Goal: Information Seeking & Learning: Learn about a topic

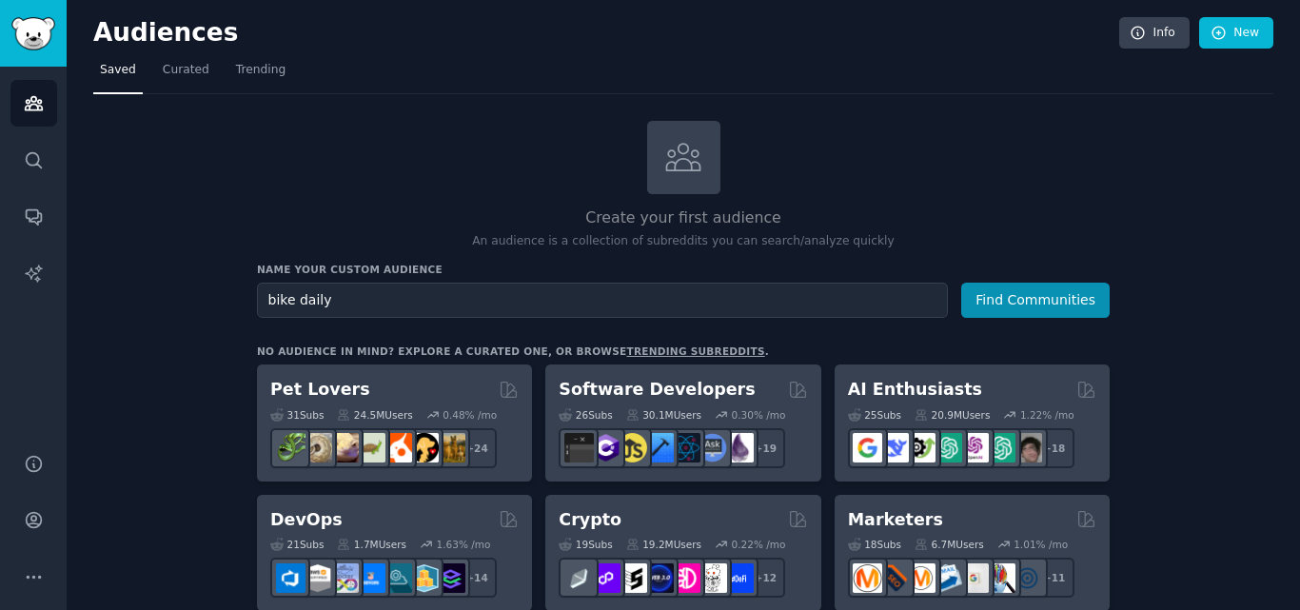
click at [303, 302] on input "bike daily" at bounding box center [602, 300] width 691 height 35
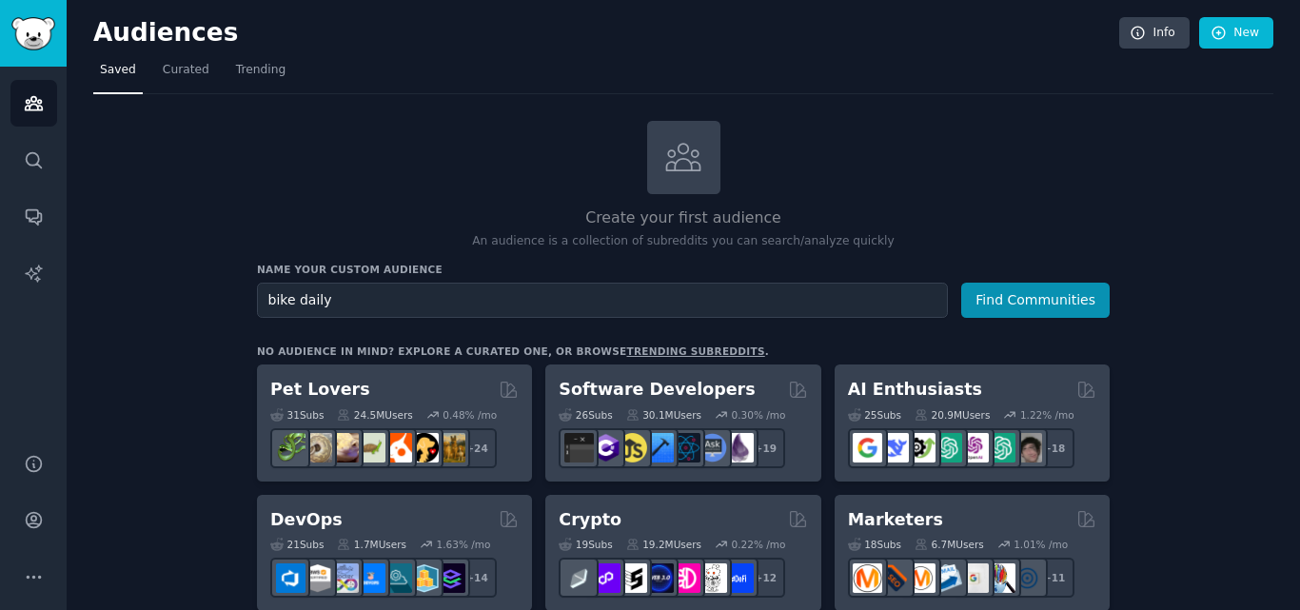
click at [303, 302] on input "bike daily" at bounding box center [602, 300] width 691 height 35
click at [961, 283] on button "Find Communities" at bounding box center [1035, 300] width 148 height 35
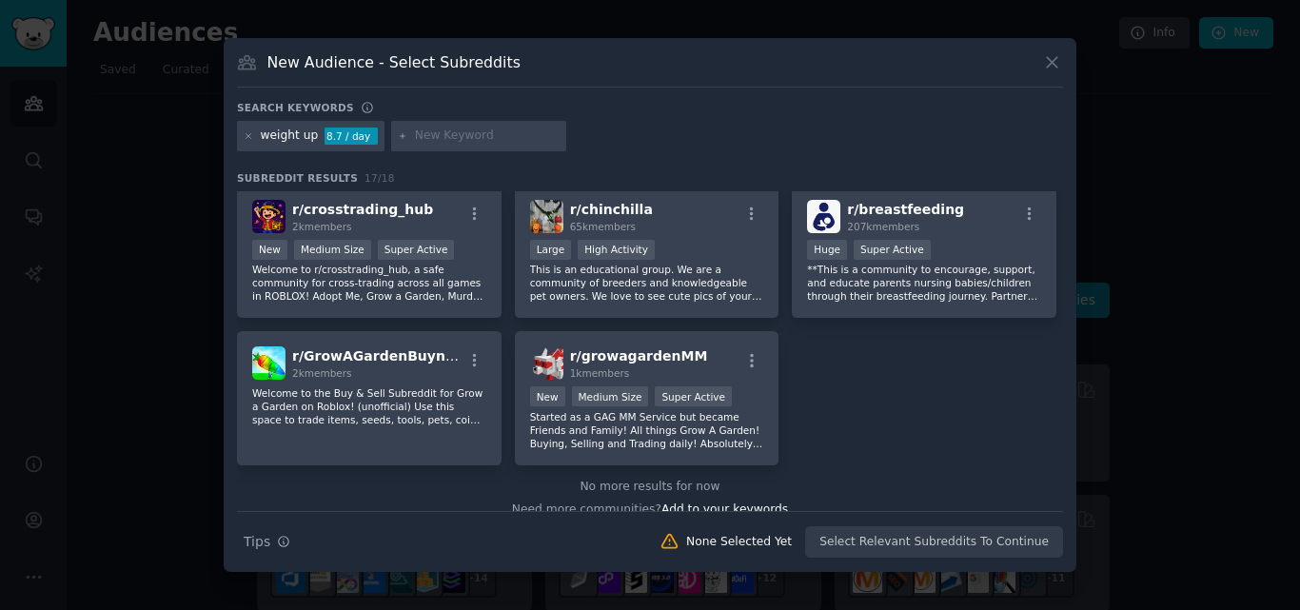
scroll to position [616, 0]
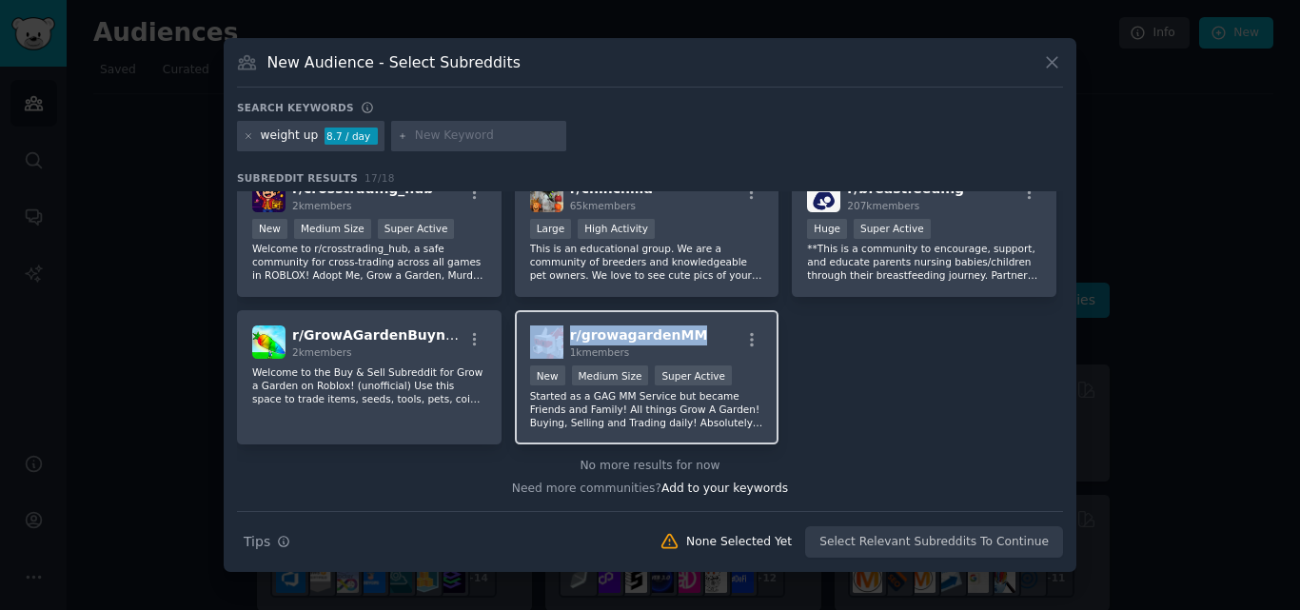
drag, startPoint x: 697, startPoint y: 332, endPoint x: 563, endPoint y: 341, distance: 133.5
click at [563, 341] on div "r/ growagardenMM 1k members" at bounding box center [647, 341] width 234 height 33
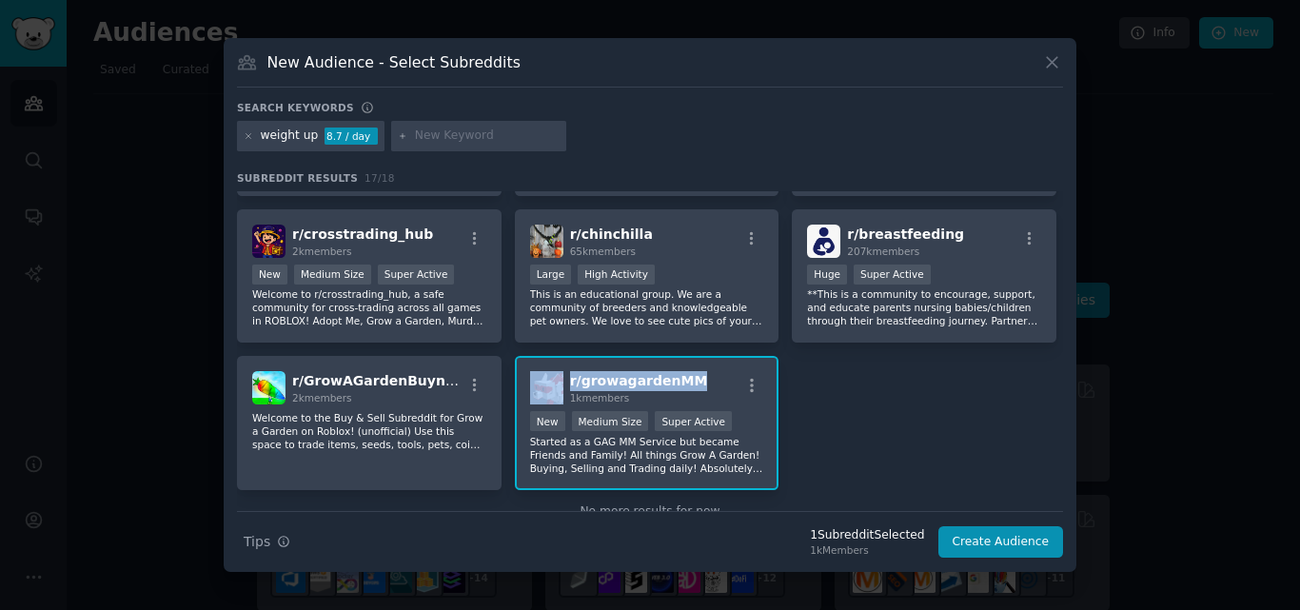
scroll to position [568, 0]
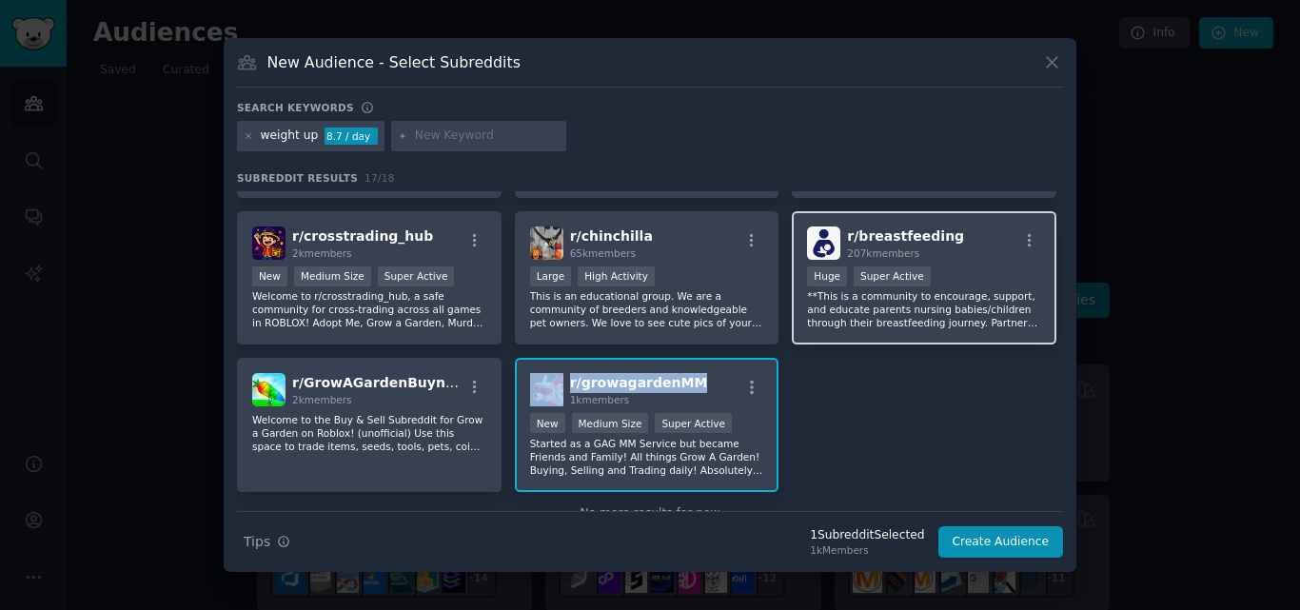
click at [961, 231] on div "r/ breastfeeding 207k members" at bounding box center [924, 243] width 234 height 33
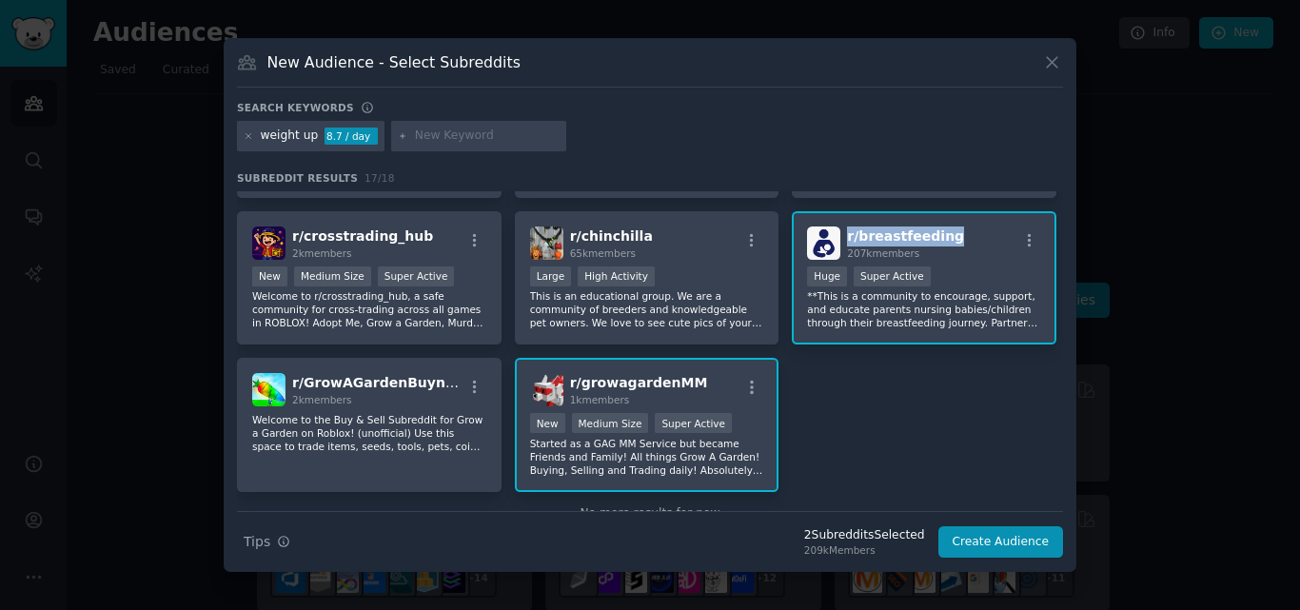
drag, startPoint x: 961, startPoint y: 231, endPoint x: 842, endPoint y: 238, distance: 119.1
click at [842, 238] on div "r/ breastfeeding 207k members" at bounding box center [924, 243] width 234 height 33
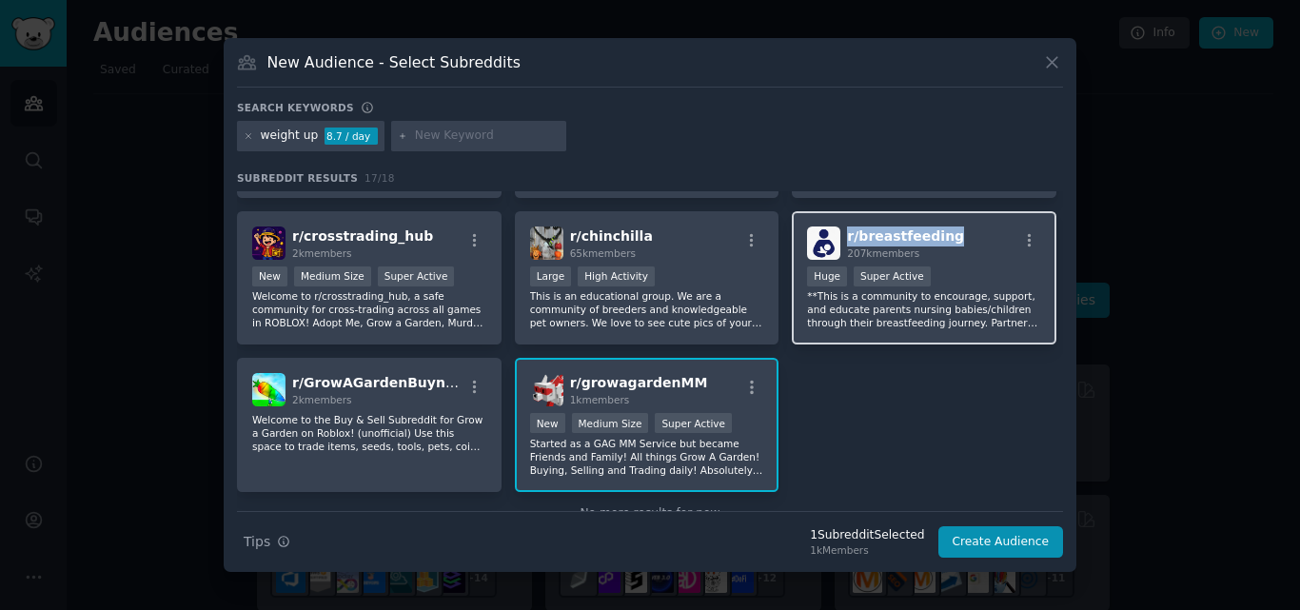
copy span "r/ breastfeeding"
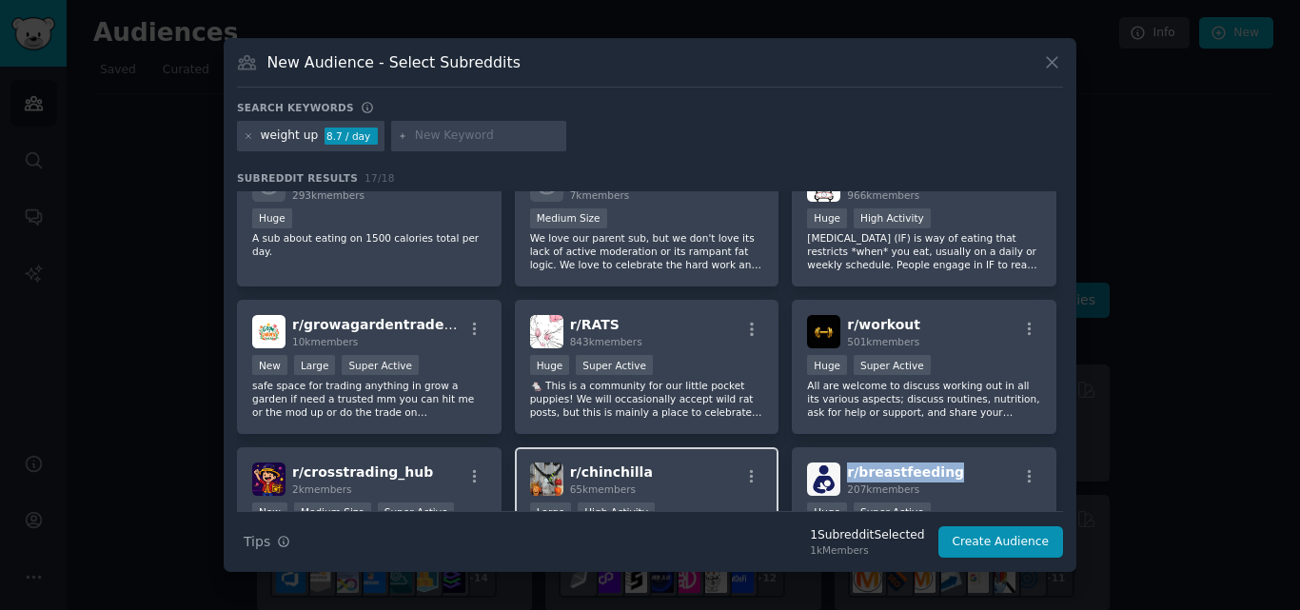
scroll to position [330, 0]
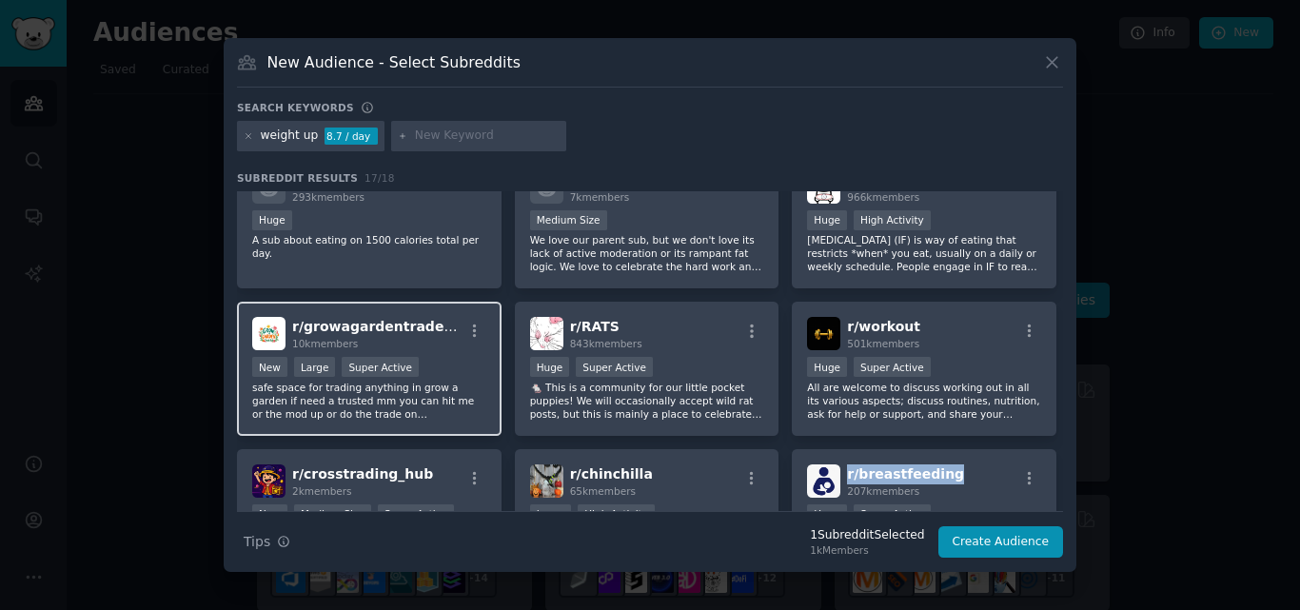
click at [450, 324] on div "r/ growagardentradehub 10k members" at bounding box center [369, 333] width 234 height 33
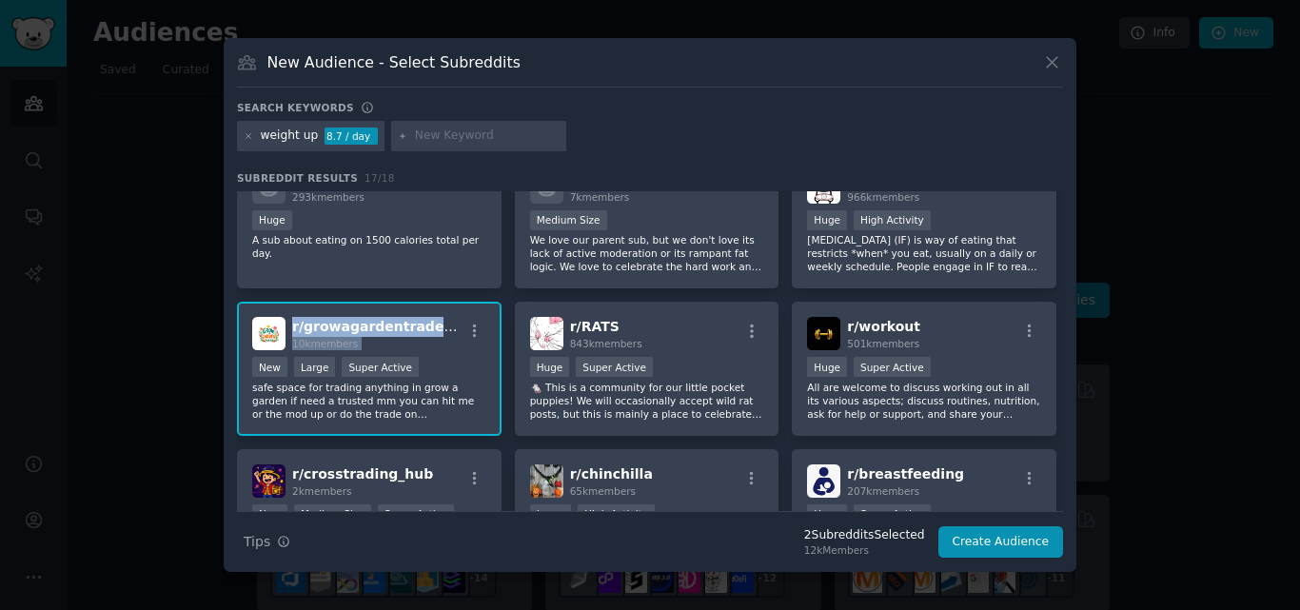
drag, startPoint x: 450, startPoint y: 324, endPoint x: 290, endPoint y: 316, distance: 160.1
click at [290, 316] on div "r/ growagardentradehub 10k members New Large Super Active safe space for tradin…" at bounding box center [369, 369] width 265 height 134
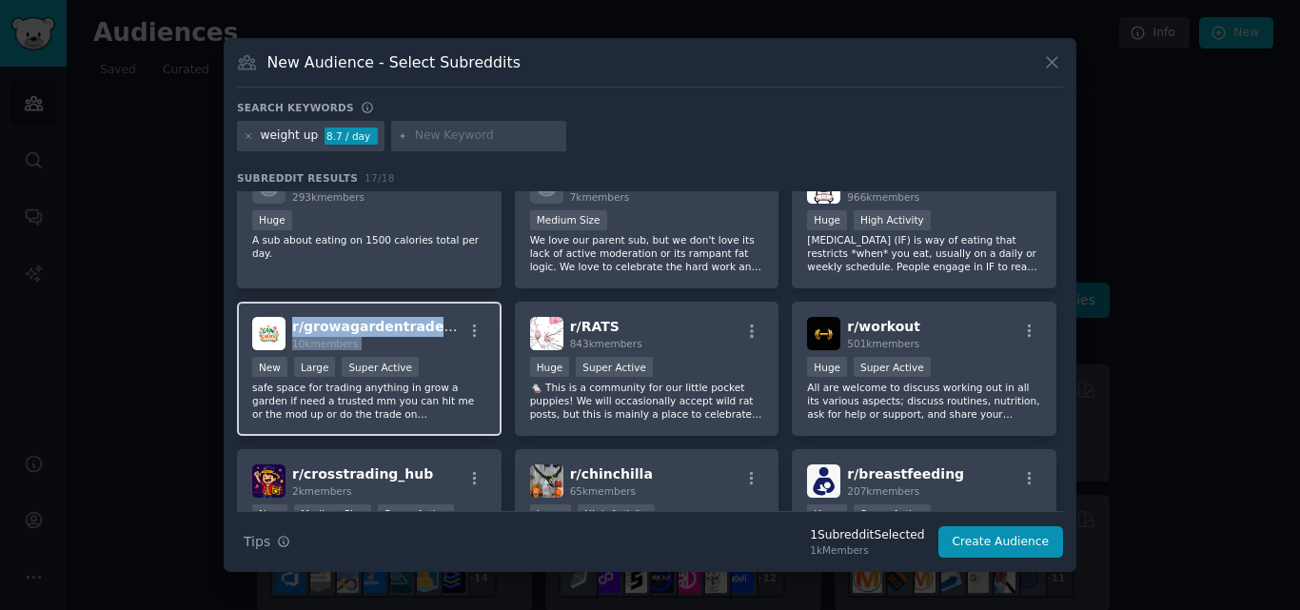
click at [290, 316] on div "r/ growagardentradehub 10k members New Large Super Active safe space for tradin…" at bounding box center [369, 369] width 265 height 134
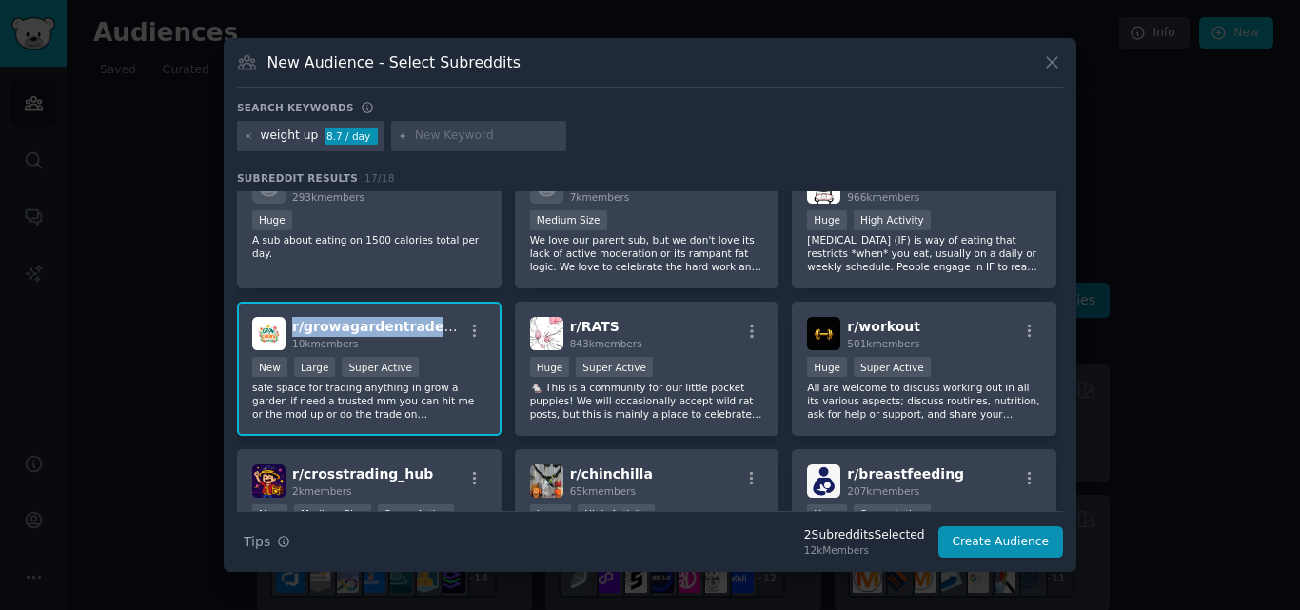
drag, startPoint x: 443, startPoint y: 324, endPoint x: 294, endPoint y: 325, distance: 149.4
click at [294, 325] on div "r/ growagardentradehub 10k members" at bounding box center [369, 333] width 234 height 33
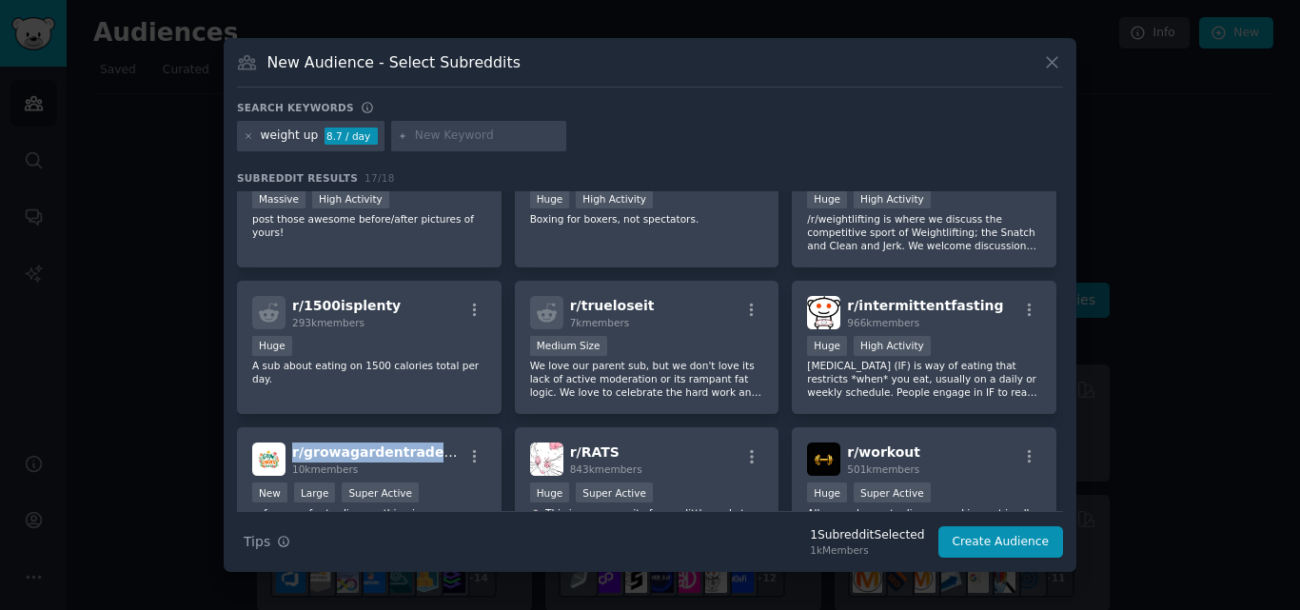
scroll to position [204, 0]
click at [643, 303] on div "r/ trueloseit 7k members" at bounding box center [647, 313] width 234 height 33
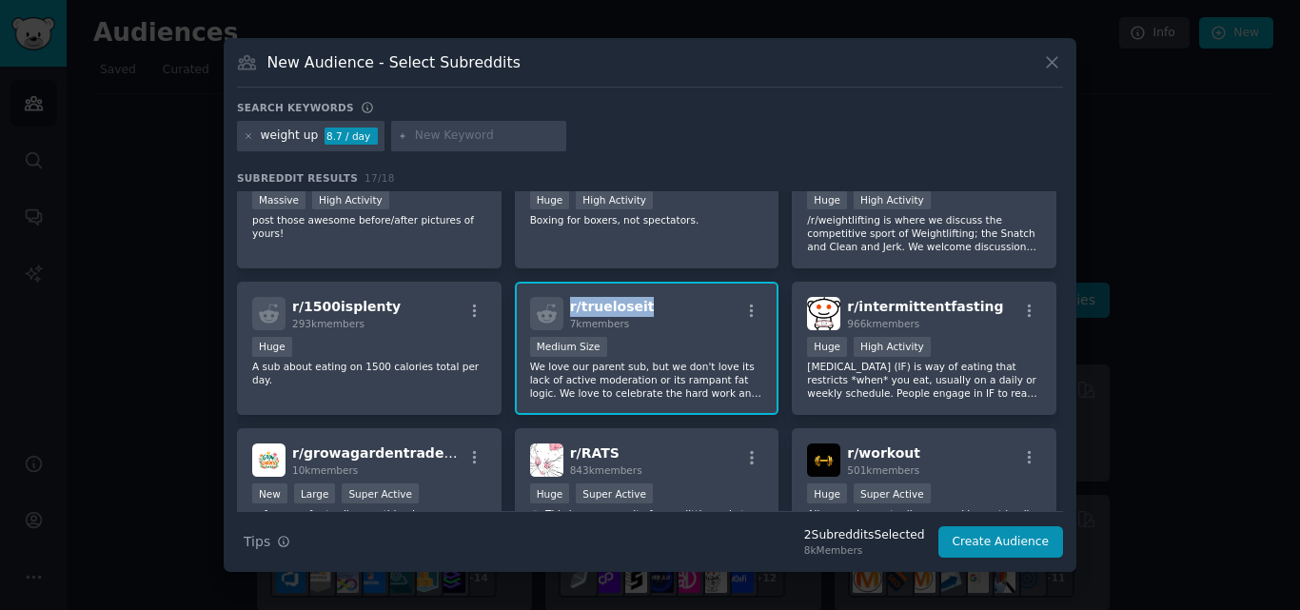
drag, startPoint x: 643, startPoint y: 303, endPoint x: 564, endPoint y: 307, distance: 79.1
click at [564, 307] on div "r/ trueloseit 7k members" at bounding box center [647, 313] width 234 height 33
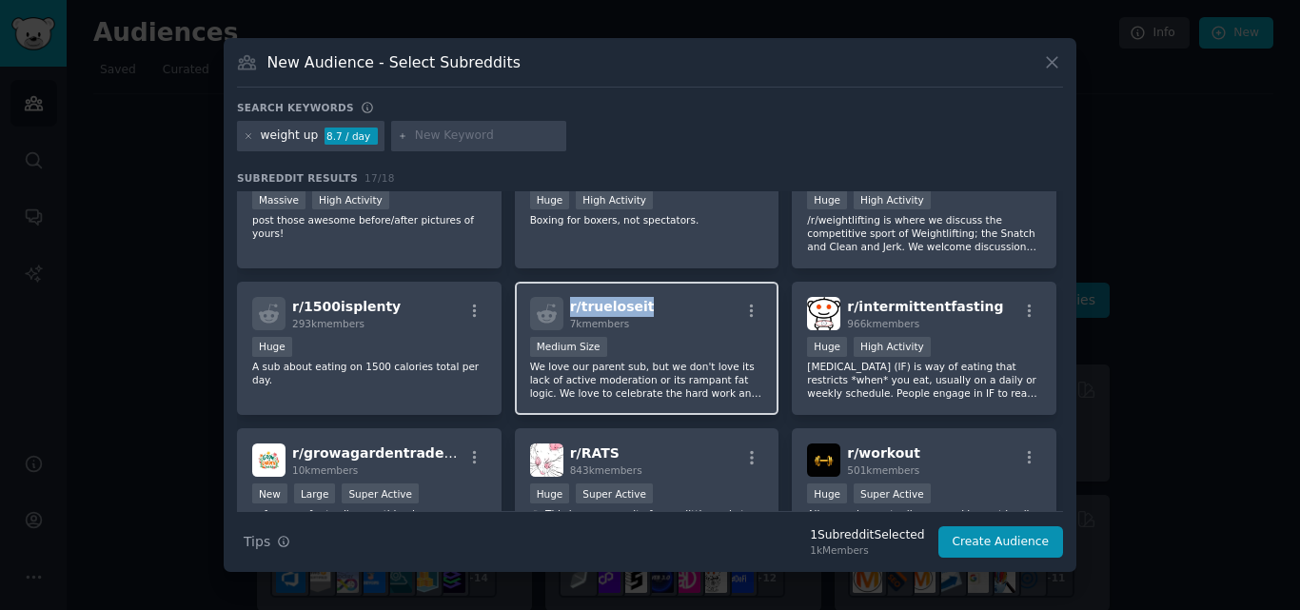
copy span "r/ trueloseit"
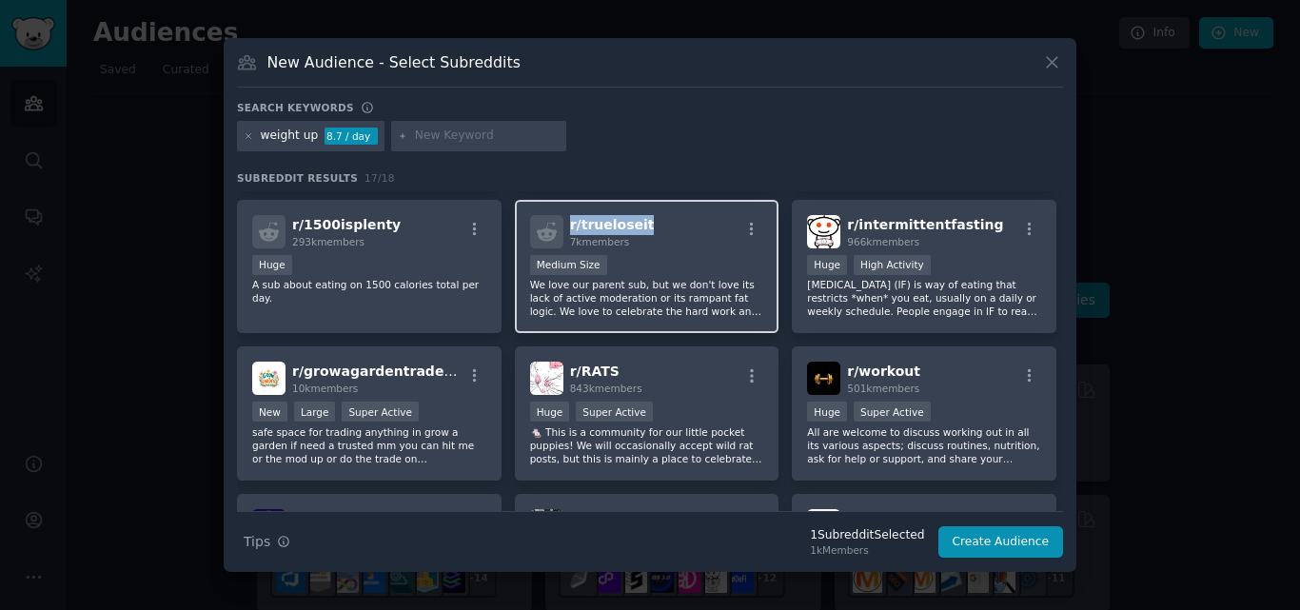
scroll to position [0, 0]
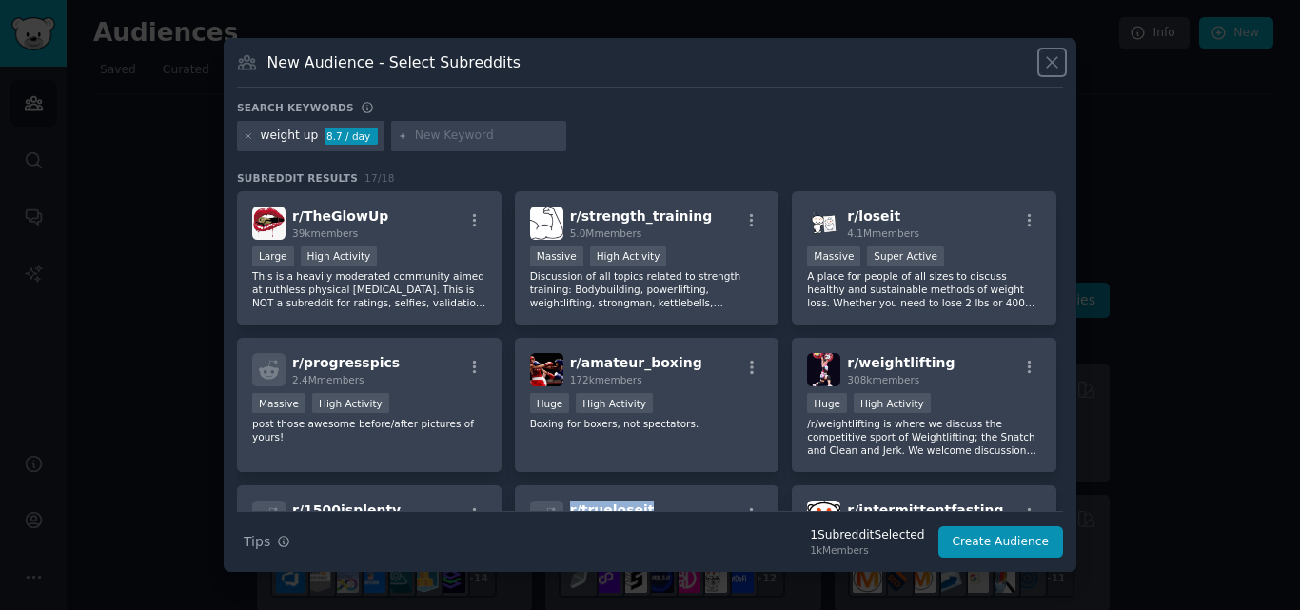
click at [1046, 66] on icon at bounding box center [1052, 62] width 20 height 20
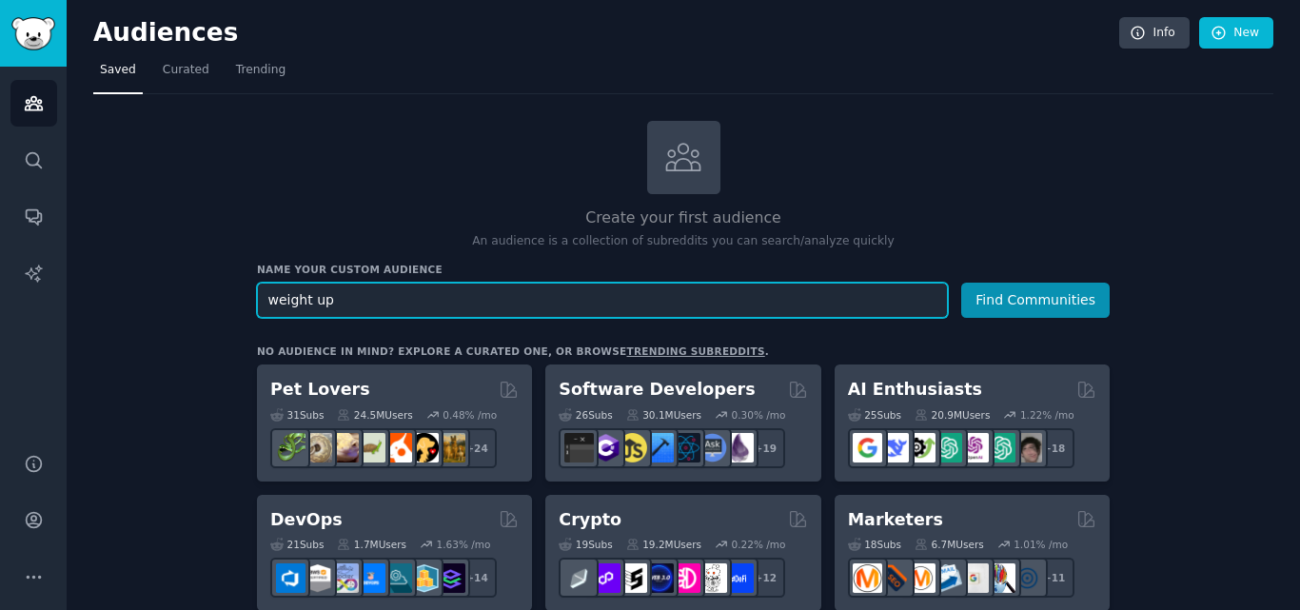
click at [317, 312] on input "weight up" at bounding box center [602, 300] width 691 height 35
type input "weight advice"
click at [961, 283] on button "Find Communities" at bounding box center [1035, 300] width 148 height 35
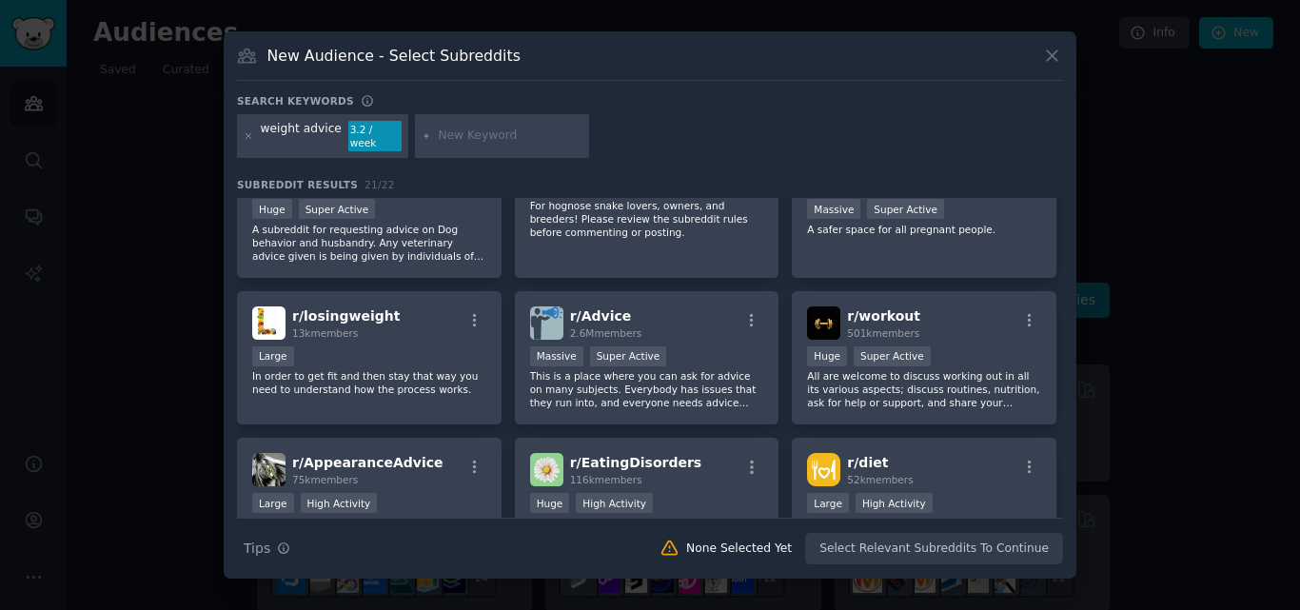
scroll to position [493, 0]
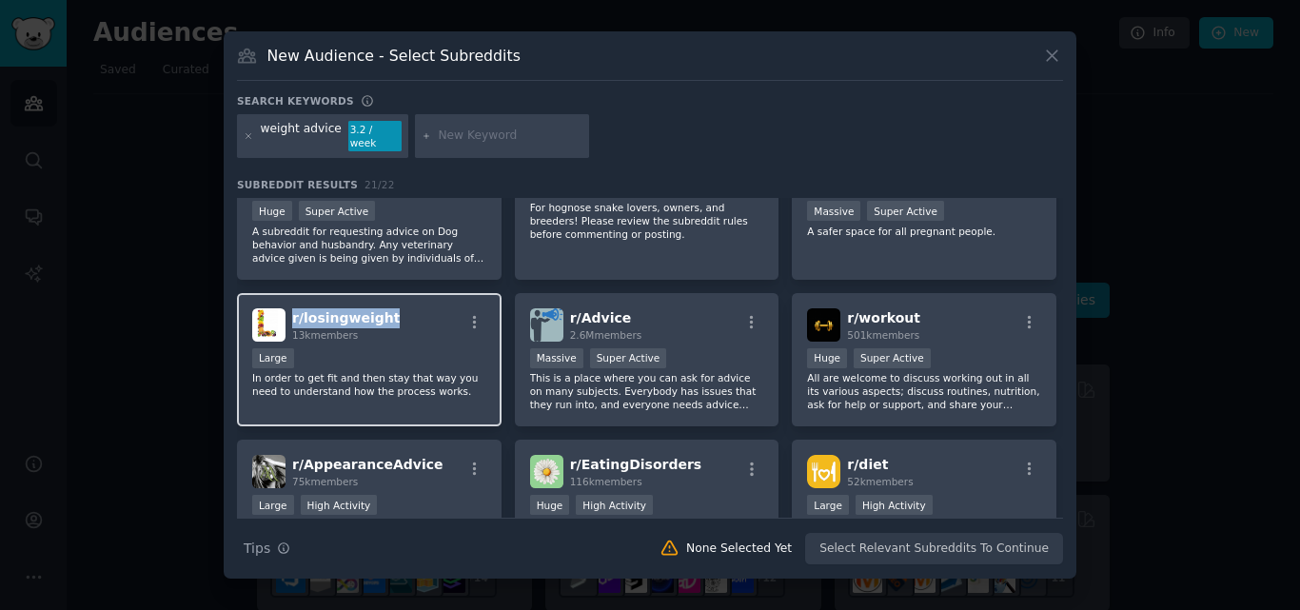
drag, startPoint x: 392, startPoint y: 313, endPoint x: 290, endPoint y: 321, distance: 102.1
click at [290, 321] on div "r/ losingweight 13k members" at bounding box center [369, 324] width 234 height 33
